Goal: Transaction & Acquisition: Book appointment/travel/reservation

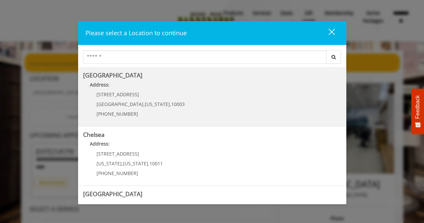
click at [113, 114] on span "[PHONE_NUMBER]" at bounding box center [118, 114] width 42 height 6
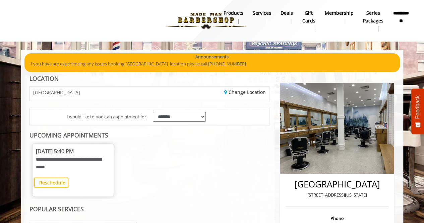
click at [48, 183] on b "Reschedule" at bounding box center [52, 183] width 26 height 6
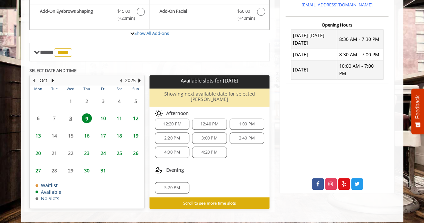
scroll to position [44, 0]
click at [106, 116] on span "10" at bounding box center [103, 118] width 10 height 10
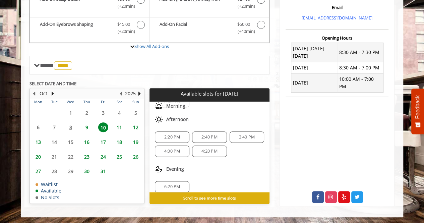
scroll to position [0, 0]
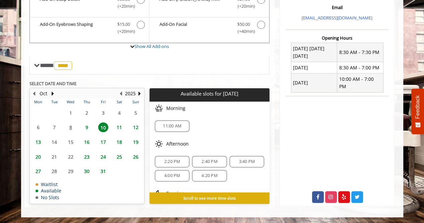
click at [118, 125] on span "11" at bounding box center [119, 127] width 10 height 10
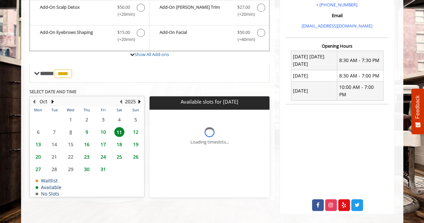
scroll to position [230, 0]
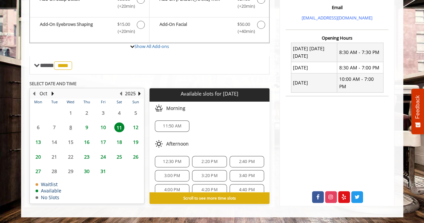
click at [169, 159] on span "12:30 PM" at bounding box center [172, 161] width 18 height 5
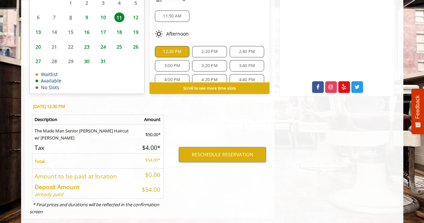
scroll to position [351, 0]
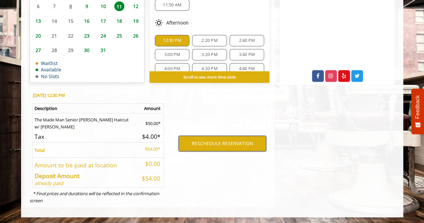
click at [191, 144] on button "RESCHEDULE RESERVATION" at bounding box center [223, 143] width 88 height 15
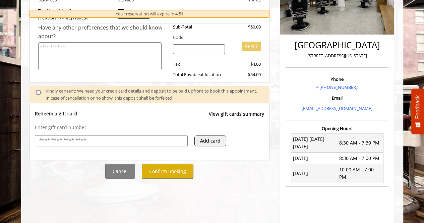
scroll to position [140, 0]
click at [171, 174] on button "Confirm Booking" at bounding box center [168, 170] width 52 height 15
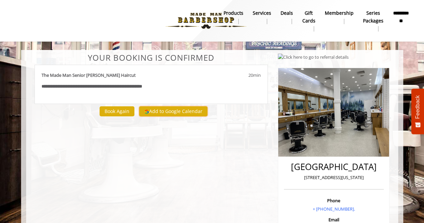
click at [175, 108] on button "Add to Google Calendar" at bounding box center [173, 111] width 68 height 10
